Goal: Information Seeking & Learning: Learn about a topic

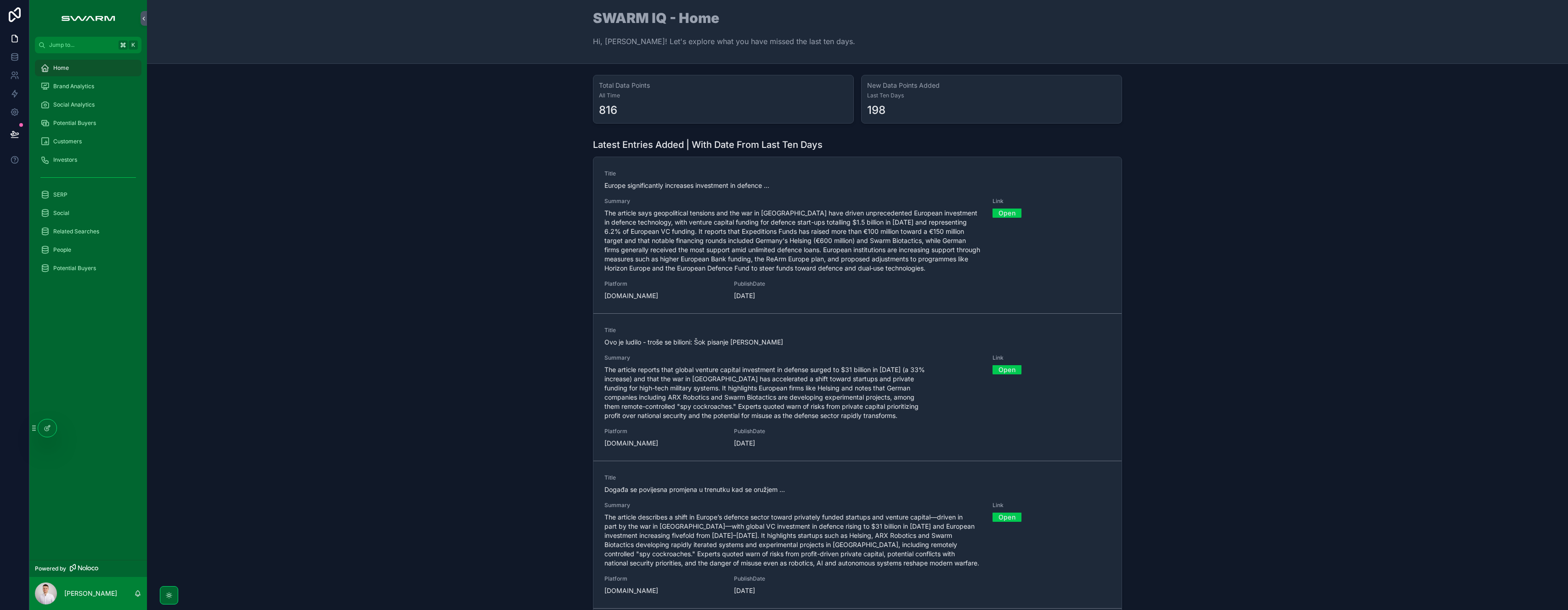
click at [1000, 212] on link "Open" at bounding box center [1007, 212] width 29 height 14
click at [688, 239] on span "The article says geopolitical tensions and the war in Ukraine have driven unpre…" at bounding box center [793, 241] width 377 height 65
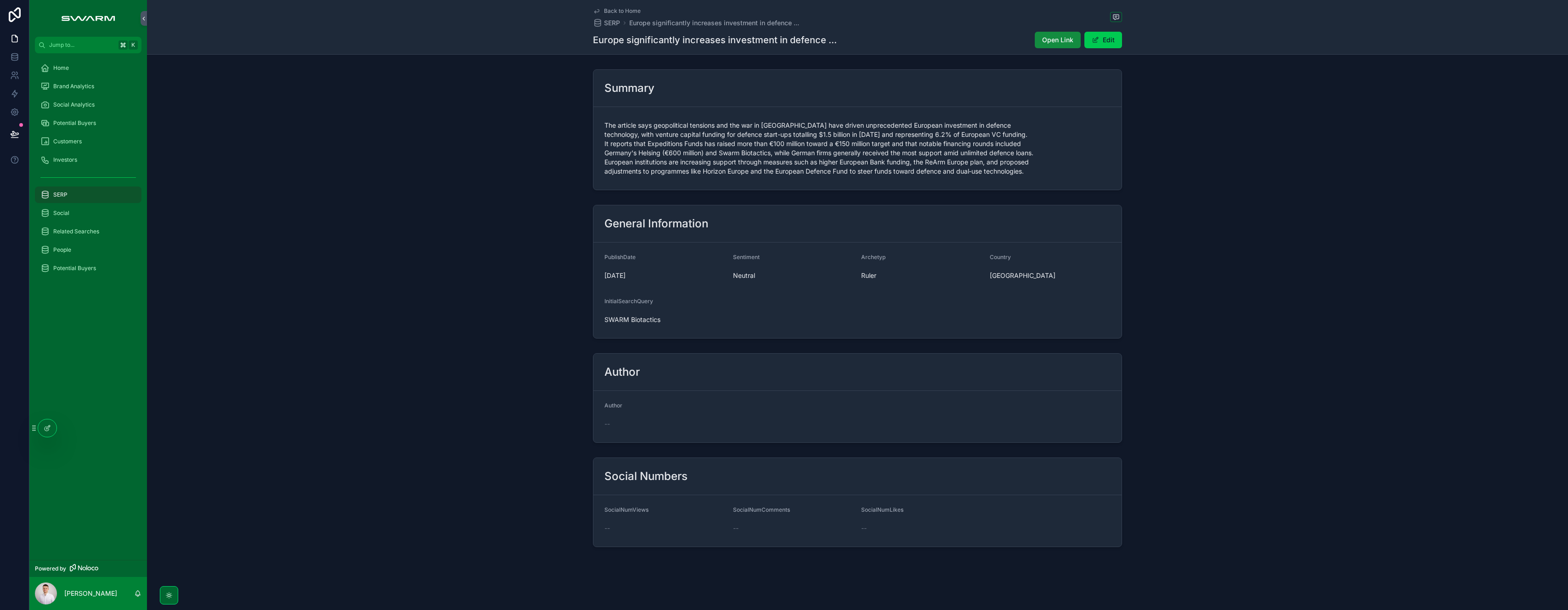
click at [1055, 43] on span "Open Link" at bounding box center [1057, 40] width 31 height 9
click at [416, 217] on div "General Information PublishDate 05/10/2025 Sentiment Neutral Archetyp Ruler Cou…" at bounding box center [857, 272] width 1421 height 141
click at [80, 65] on div "Home" at bounding box center [88, 68] width 96 height 15
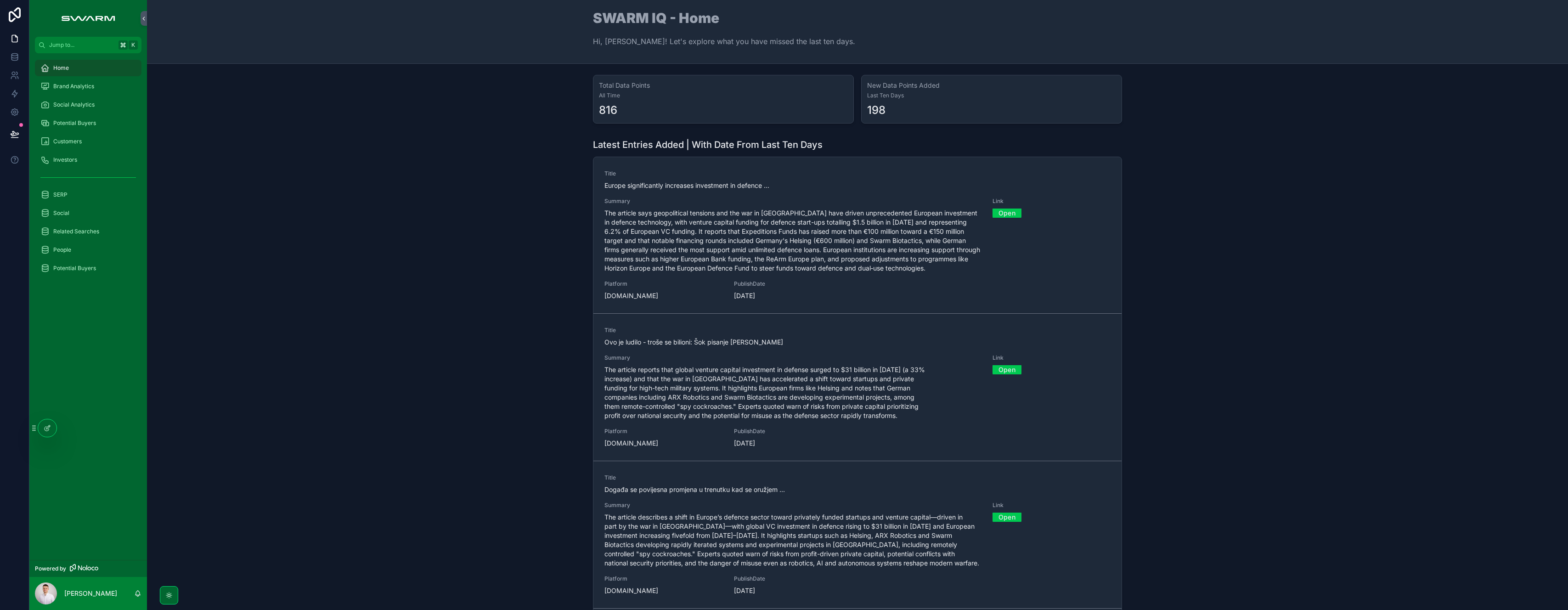
click at [1006, 214] on link "Open" at bounding box center [1007, 212] width 29 height 14
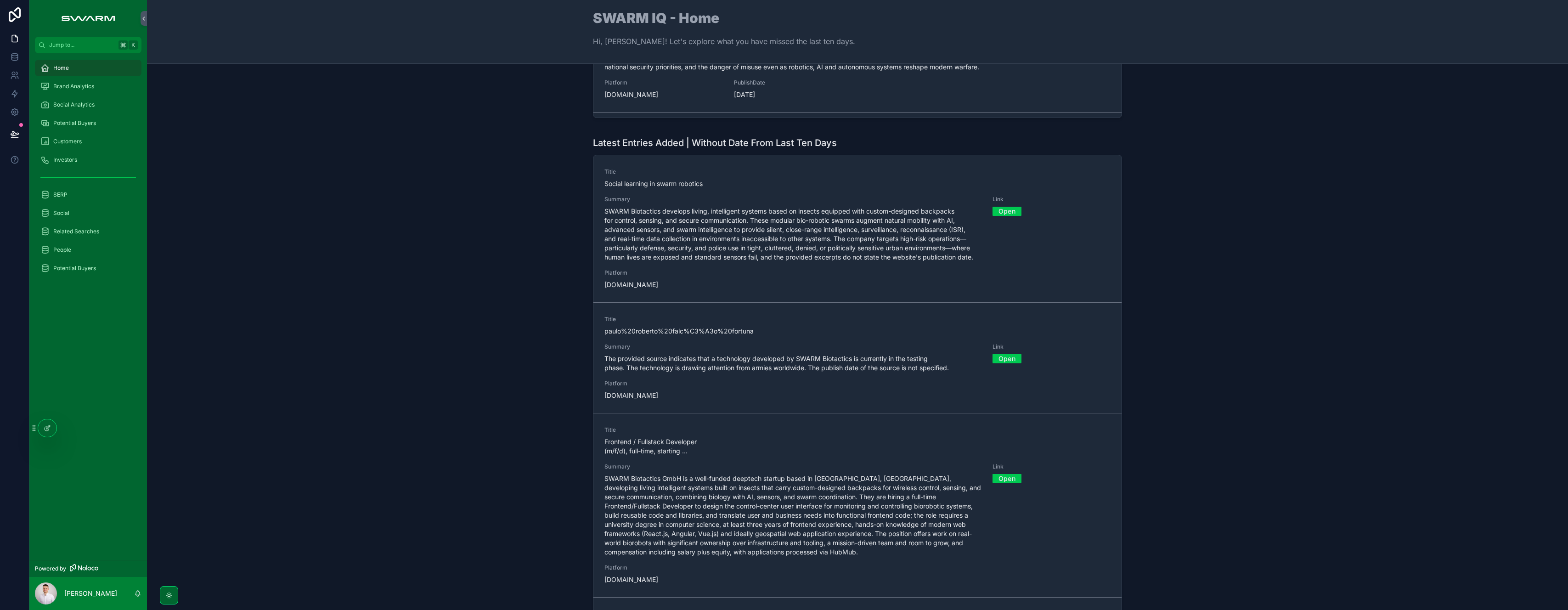
scroll to position [472, 0]
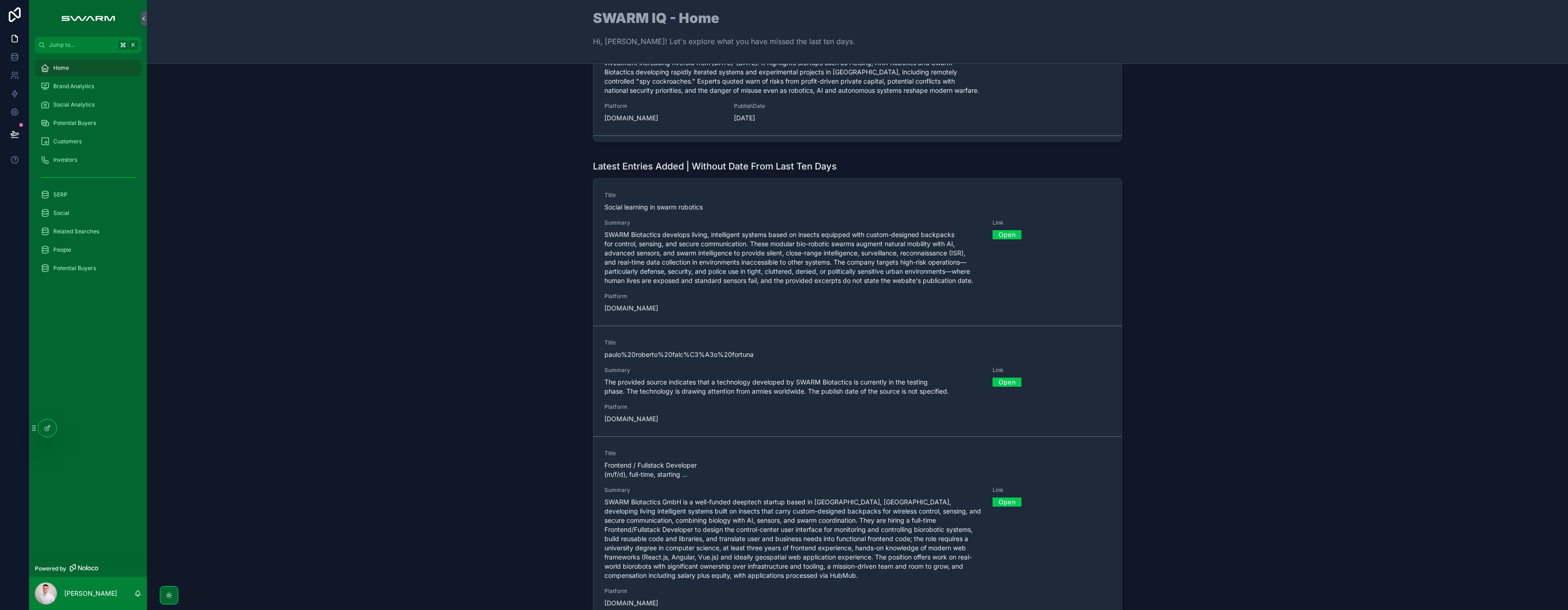
click at [1002, 235] on link "Open" at bounding box center [1007, 234] width 29 height 14
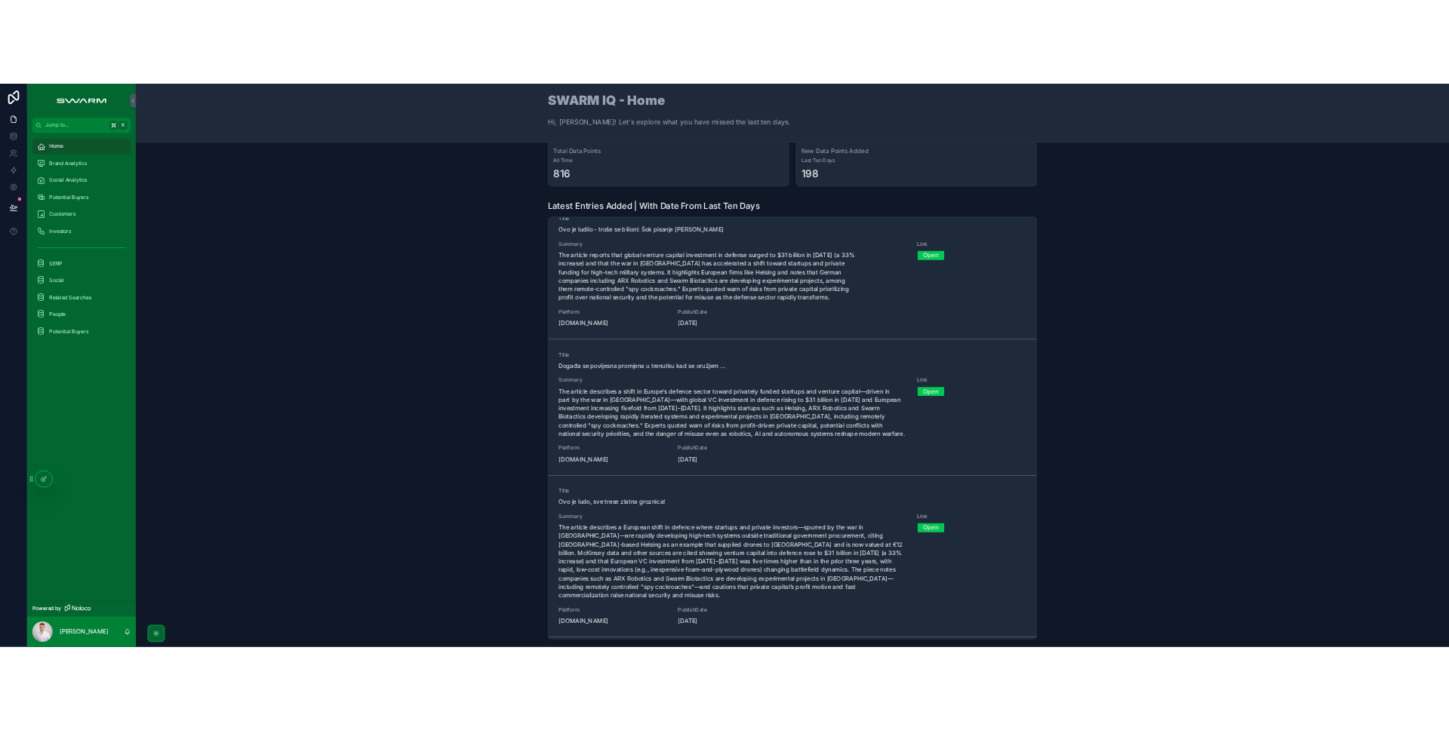
scroll to position [237, 0]
